Goal: Find specific page/section: Find specific page/section

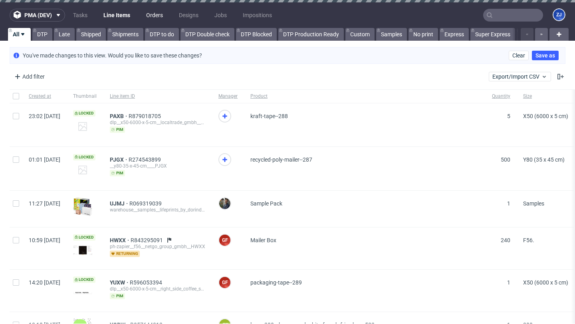
click at [156, 17] on link "Orders" at bounding box center [154, 15] width 26 height 13
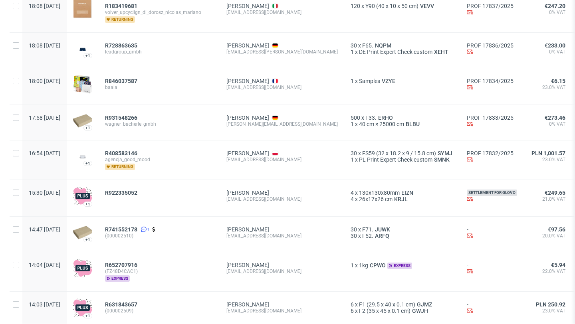
scroll to position [604, 0]
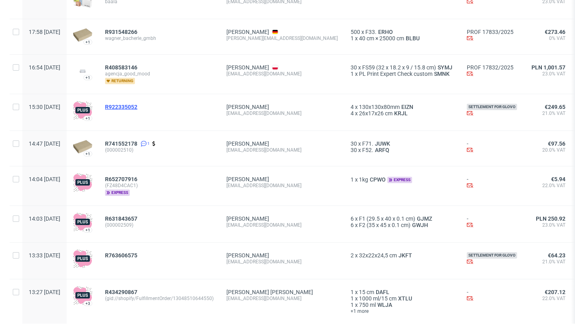
click at [137, 107] on span "R922335052" at bounding box center [121, 107] width 32 height 6
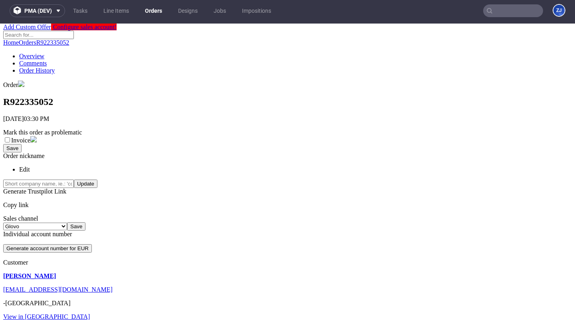
scroll to position [95, 0]
